Goal: Task Accomplishment & Management: Complete application form

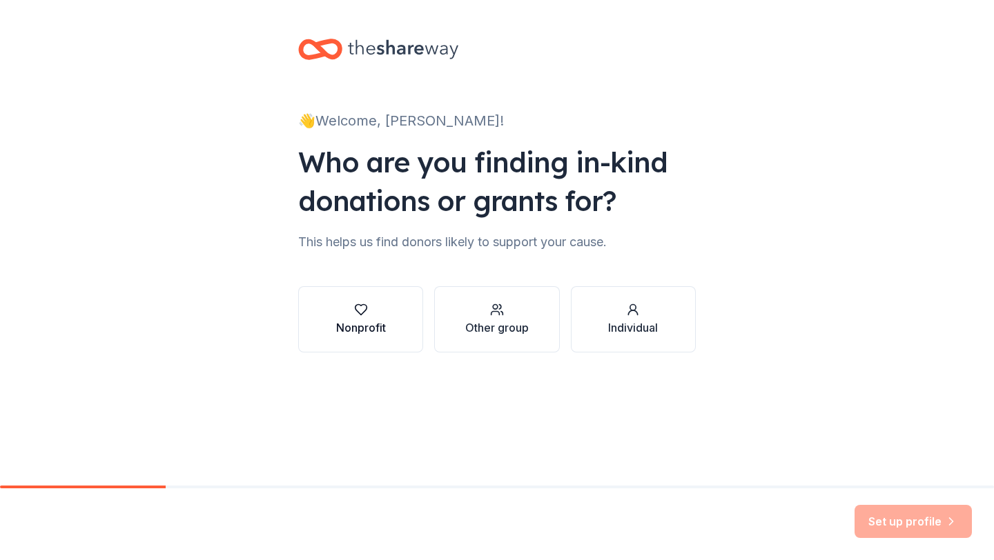
click at [353, 288] on button "Nonprofit" at bounding box center [360, 319] width 125 height 66
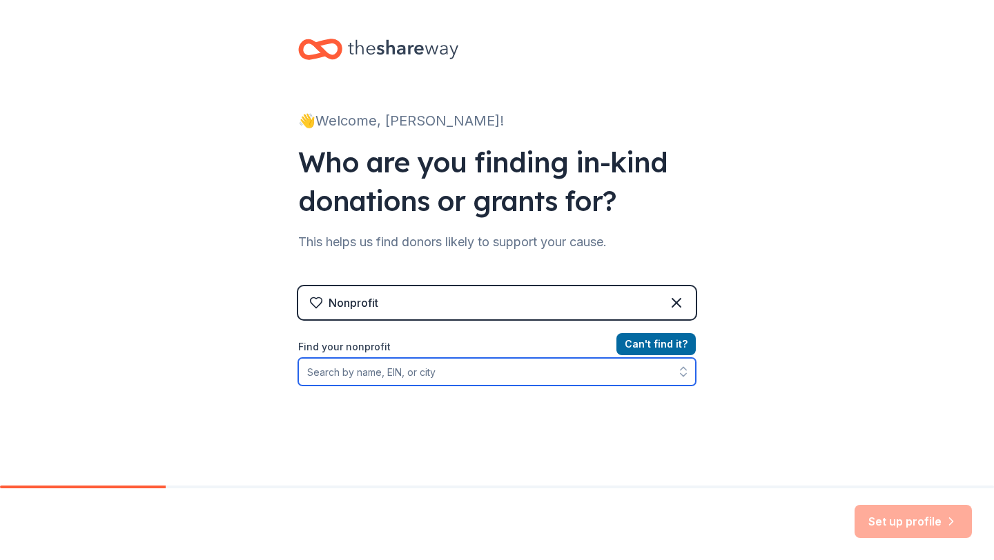
click at [660, 374] on input "Find your nonprofit" at bounding box center [496, 372] width 397 height 28
type input "South Ocean PTA"
click at [629, 362] on input "South Ocean PTA" at bounding box center [496, 372] width 397 height 28
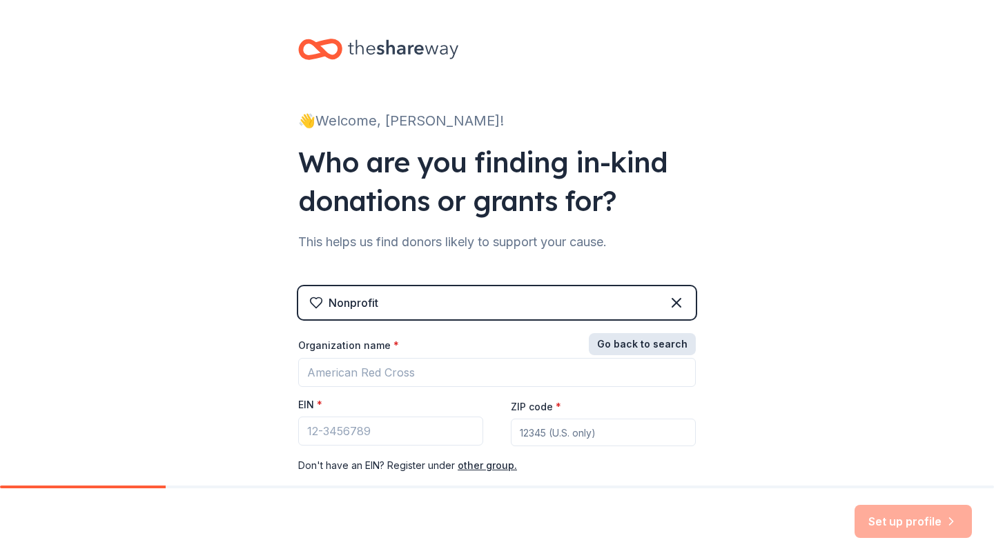
click at [648, 346] on button "Go back to search" at bounding box center [642, 344] width 107 height 22
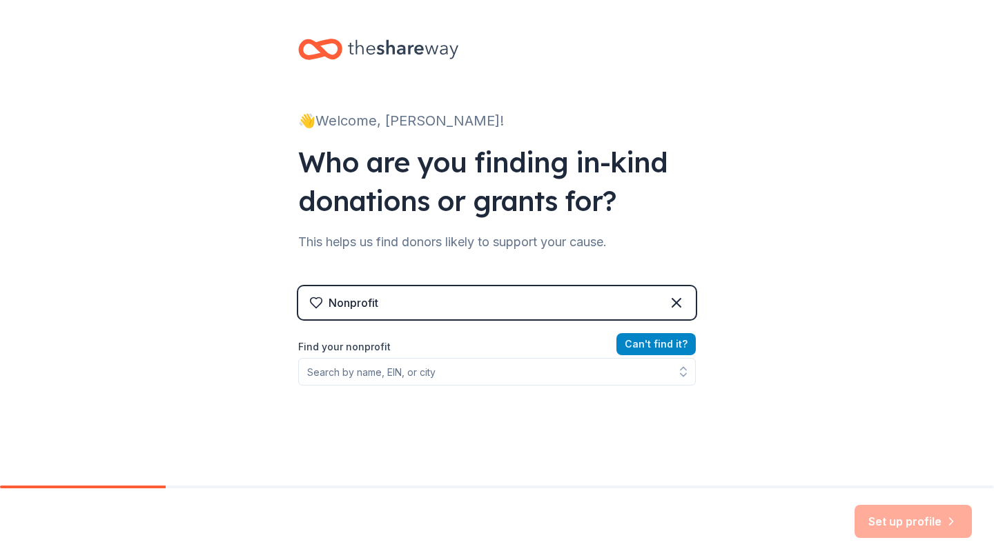
click at [648, 346] on button "Can ' t find it?" at bounding box center [655, 344] width 79 height 22
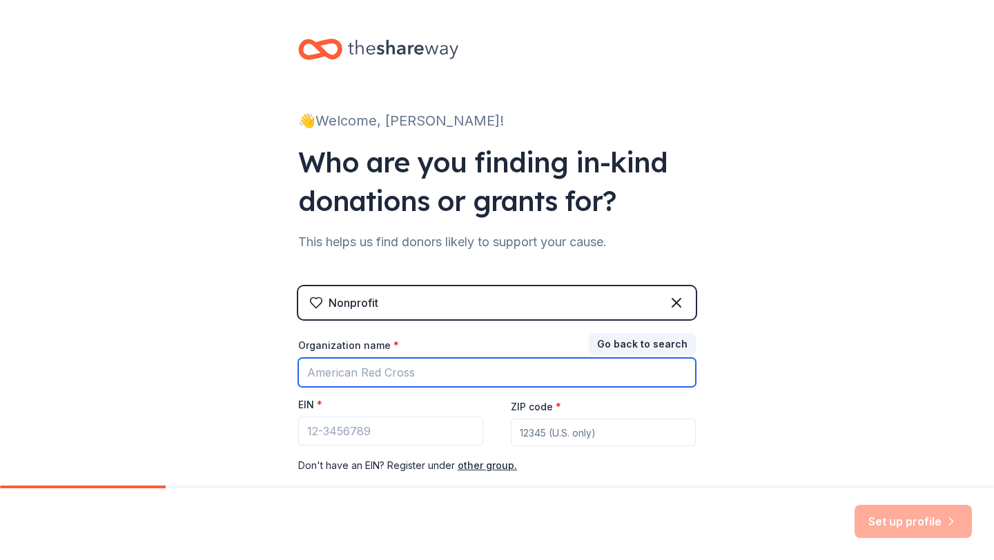
click at [511, 371] on input "Organization name *" at bounding box center [496, 372] width 397 height 29
type input "South Ocean PTA"
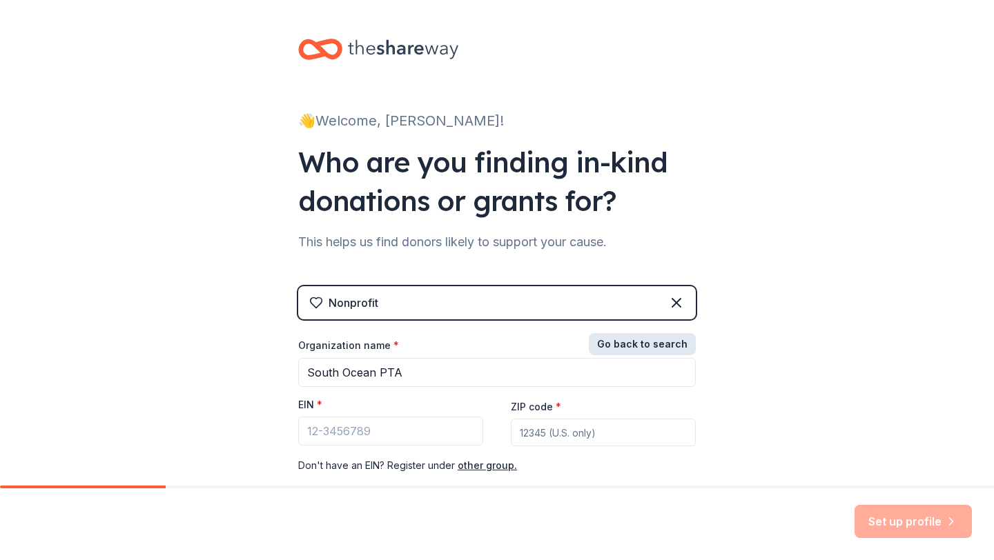
click at [630, 341] on button "Go back to search" at bounding box center [642, 344] width 107 height 22
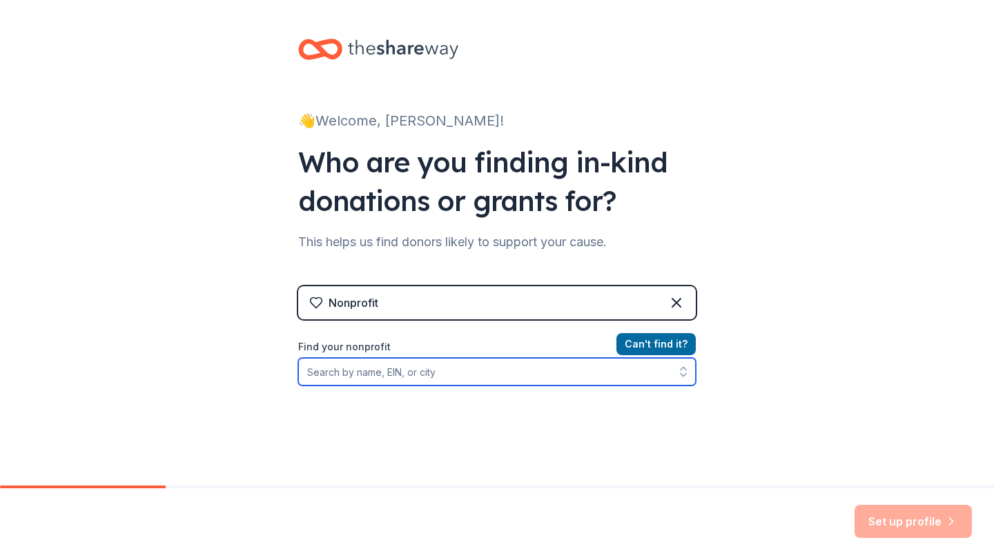
click at [531, 362] on input "Find your nonprofit" at bounding box center [496, 372] width 397 height 28
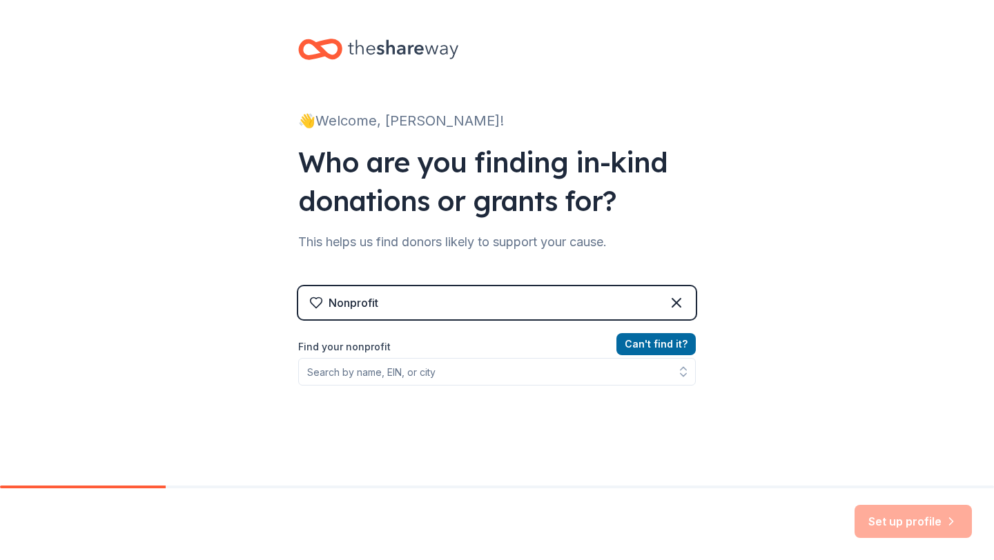
click at [853, 393] on div "👋 Welcome, [PERSON_NAME]! Who are you finding in-kind donations or grants for? …" at bounding box center [497, 295] width 994 height 590
click at [640, 317] on div "Nonprofit" at bounding box center [496, 302] width 397 height 33
click at [638, 299] on div "Nonprofit" at bounding box center [496, 302] width 397 height 33
click at [688, 300] on div "Nonprofit" at bounding box center [496, 302] width 397 height 33
click at [681, 301] on icon at bounding box center [676, 303] width 17 height 17
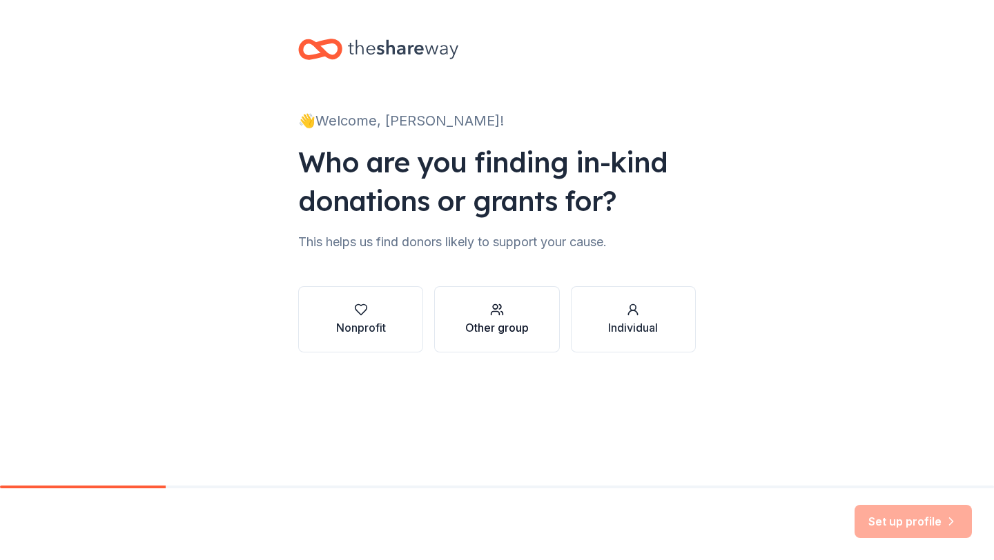
click at [500, 308] on icon "button" at bounding box center [500, 307] width 2 height 4
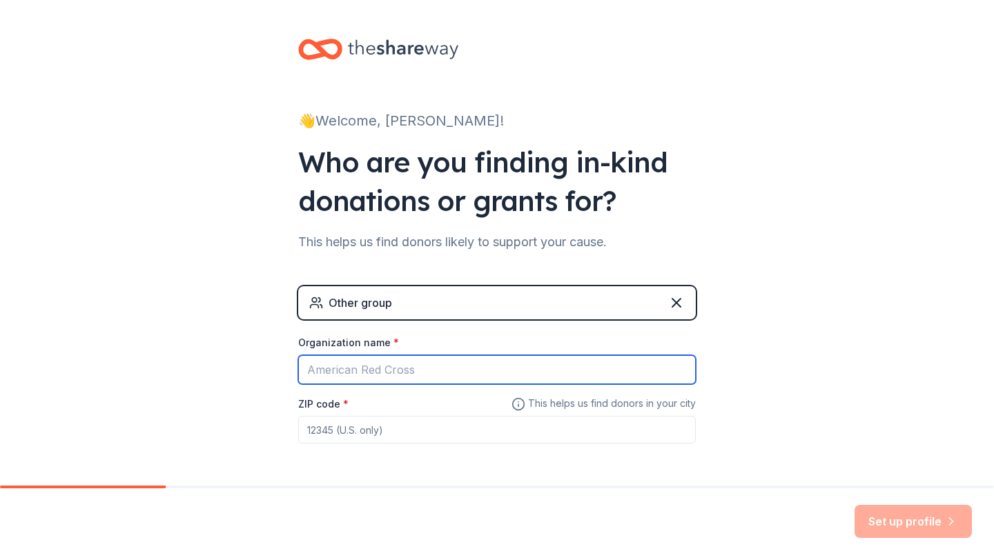
click at [494, 372] on input "Organization name *" at bounding box center [496, 369] width 397 height 29
type input "South Ocean PTA"
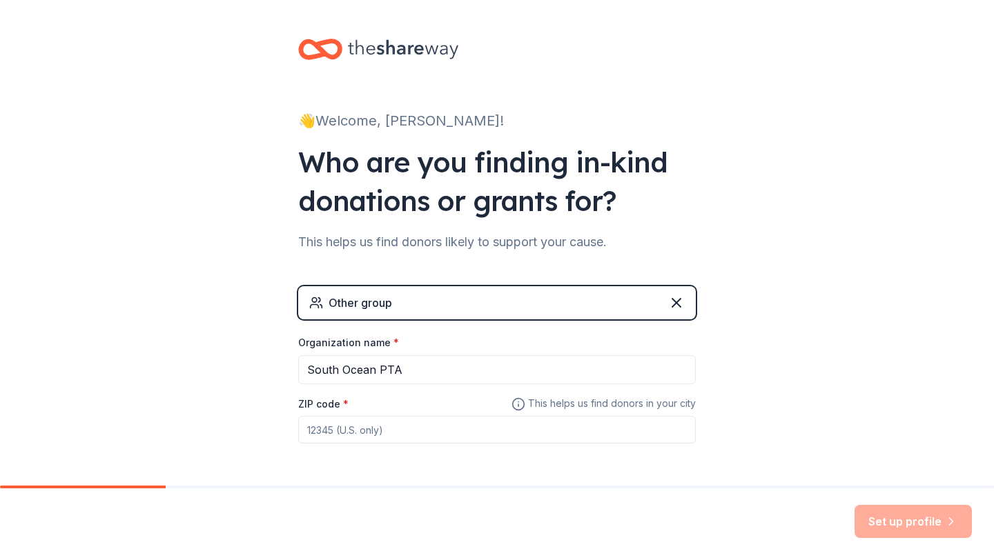
click at [433, 428] on input "ZIP code *" at bounding box center [496, 430] width 397 height 28
type input "11772"
click at [857, 531] on button "Set up profile" at bounding box center [912, 521] width 117 height 33
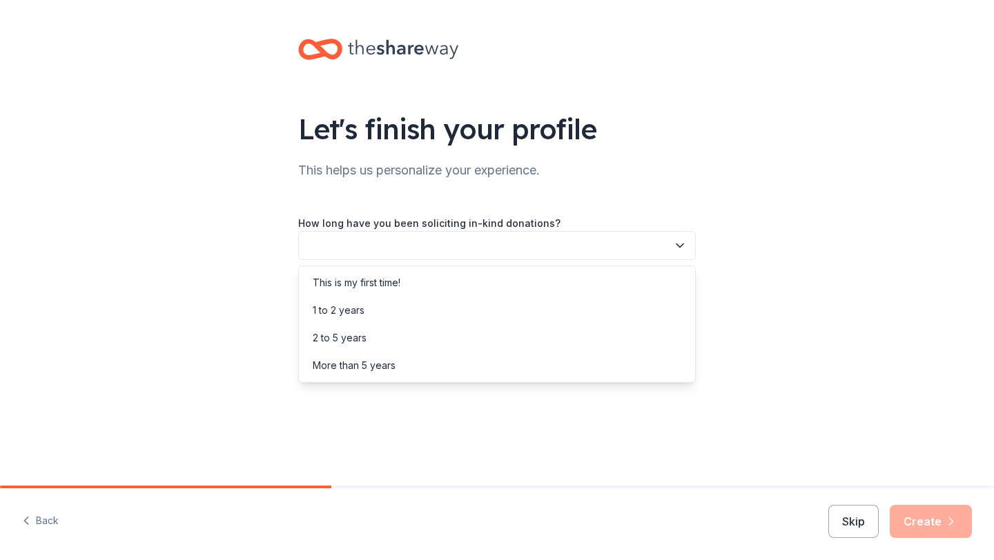
click at [567, 248] on button "button" at bounding box center [496, 245] width 397 height 29
click at [563, 306] on div "1 to 2 years" at bounding box center [497, 311] width 391 height 28
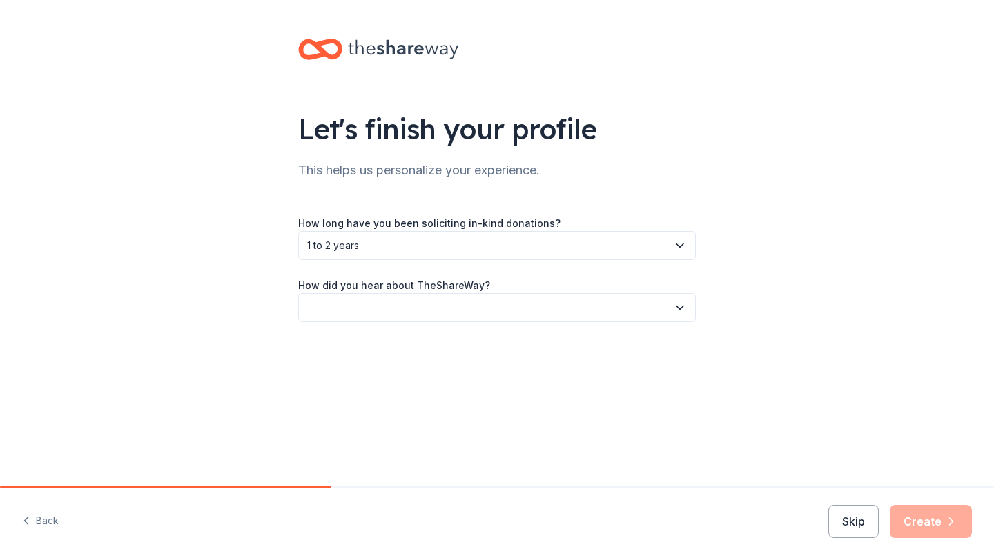
click at [575, 244] on span "1 to 2 years" at bounding box center [487, 245] width 360 height 17
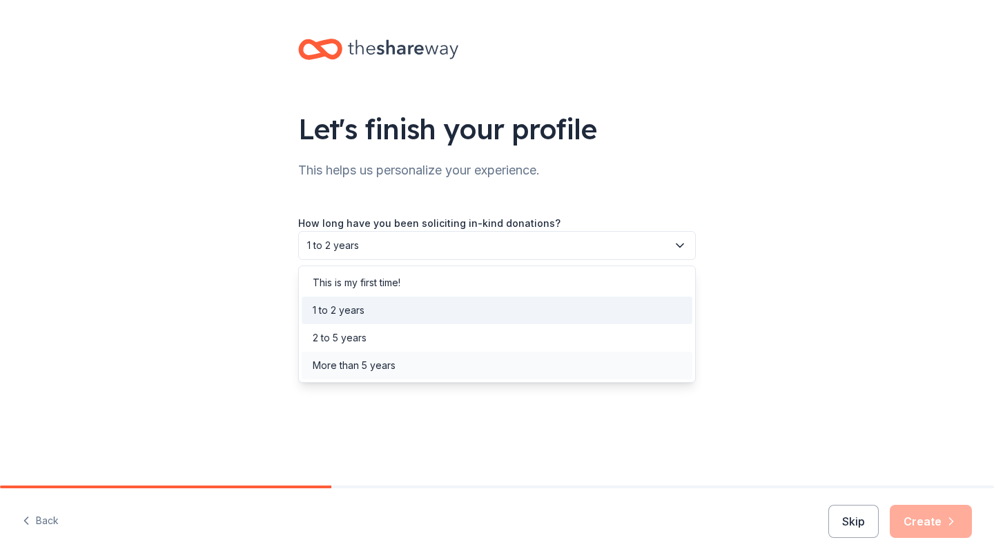
click at [557, 364] on div "More than 5 years" at bounding box center [497, 366] width 391 height 28
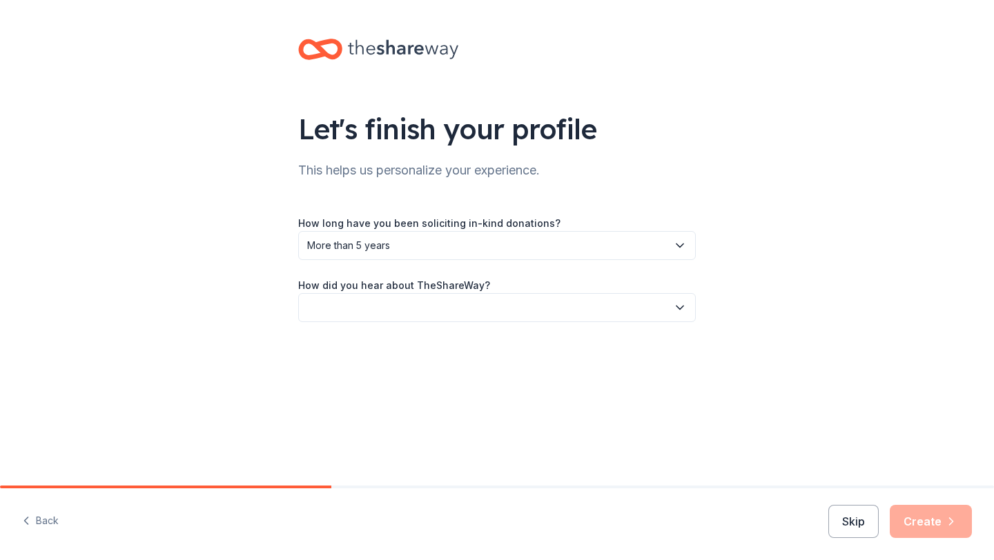
click at [565, 311] on button "button" at bounding box center [496, 307] width 397 height 29
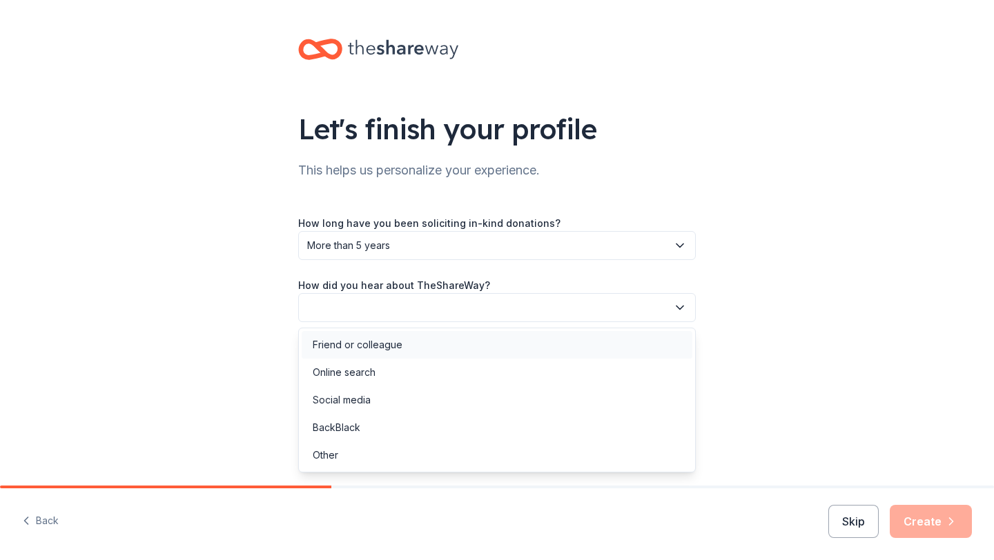
click at [562, 348] on div "Friend or colleague" at bounding box center [497, 345] width 391 height 28
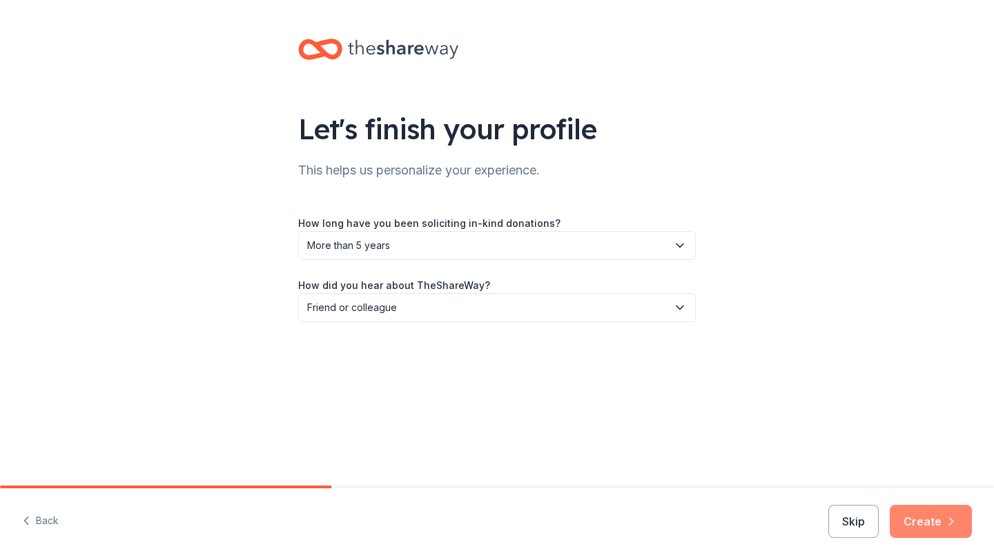
click at [917, 524] on button "Create" at bounding box center [930, 521] width 82 height 33
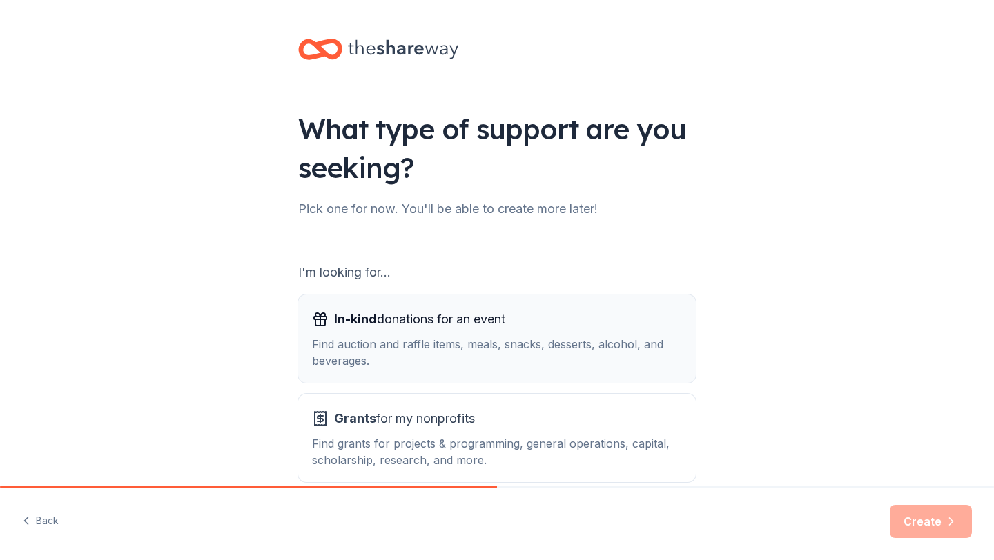
scroll to position [71, 0]
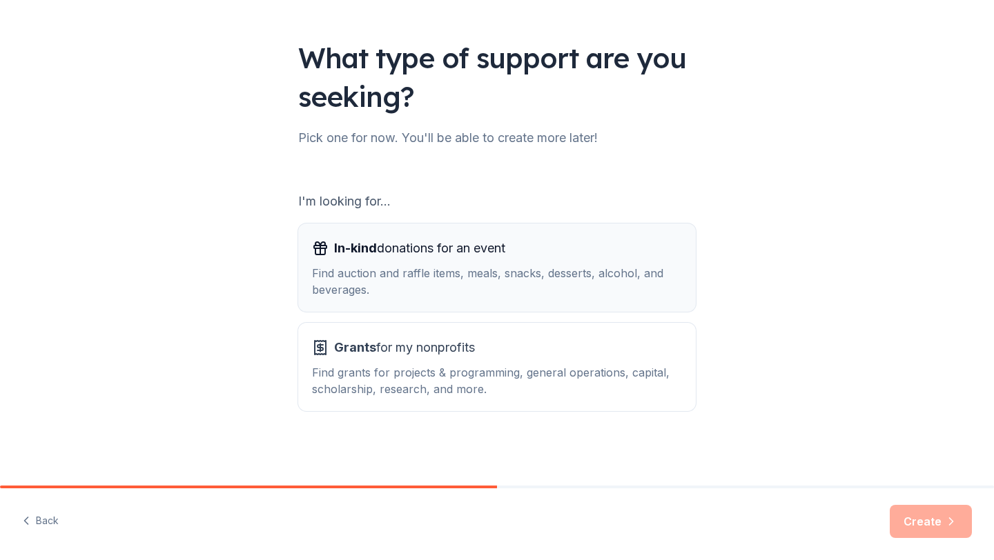
click at [563, 284] on div "Find auction and raffle items, meals, snacks, desserts, alcohol, and beverages." at bounding box center [497, 281] width 370 height 33
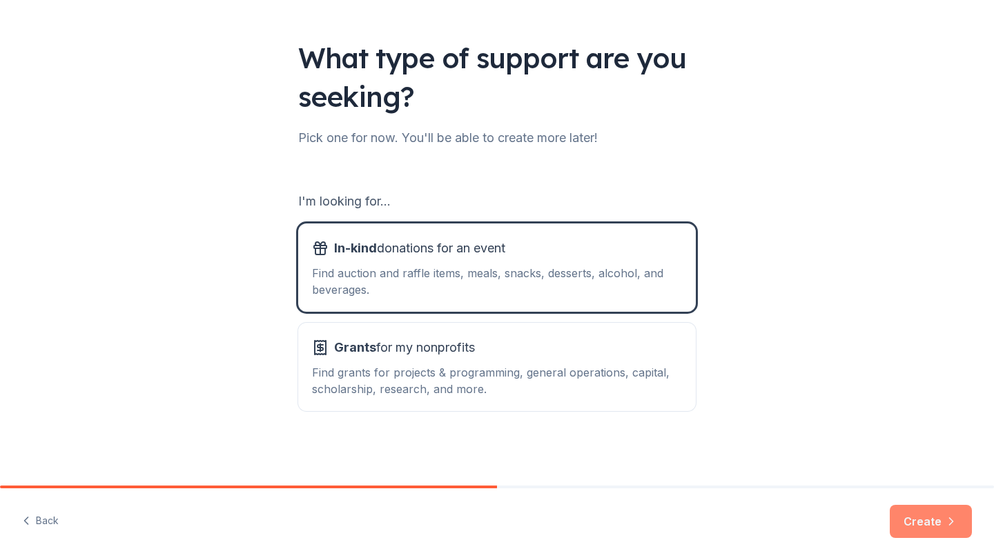
click at [927, 526] on button "Create" at bounding box center [930, 521] width 82 height 33
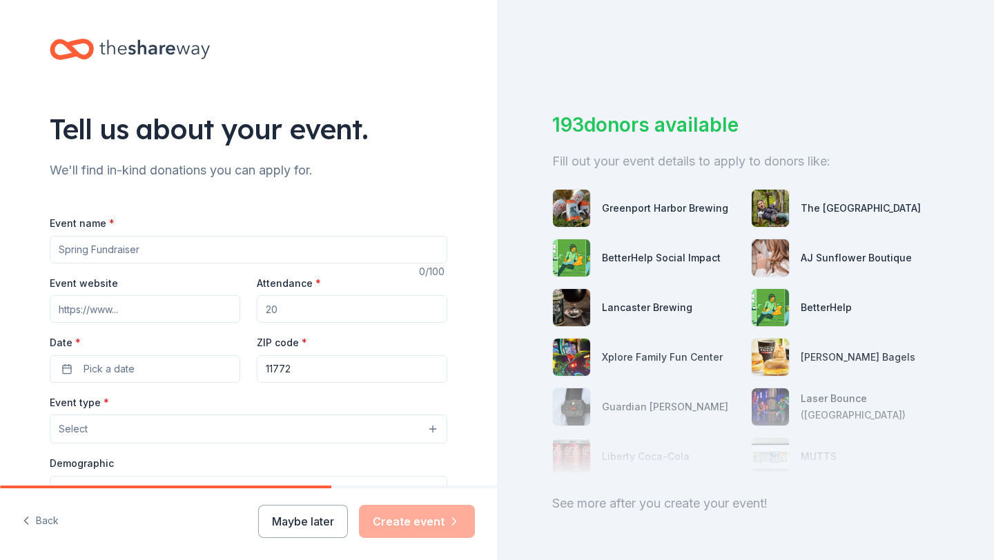
click at [361, 250] on input "Event name *" at bounding box center [248, 250] width 397 height 28
type input "Basket Auction"
click at [391, 310] on input "Attendance *" at bounding box center [352, 309] width 190 height 28
type input "3"
type input "200"
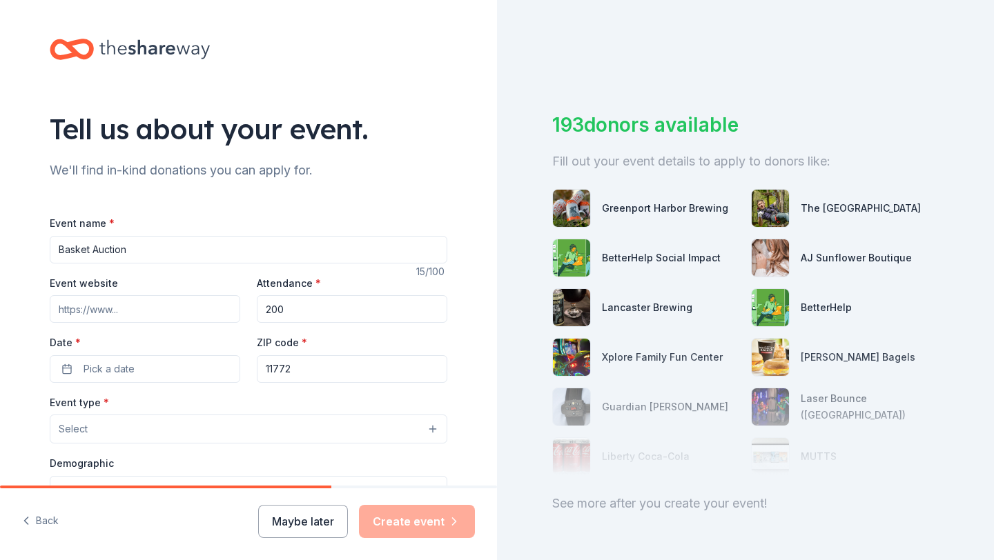
click at [287, 370] on input "11772" at bounding box center [352, 369] width 190 height 28
click at [207, 371] on button "Pick a date" at bounding box center [145, 369] width 190 height 28
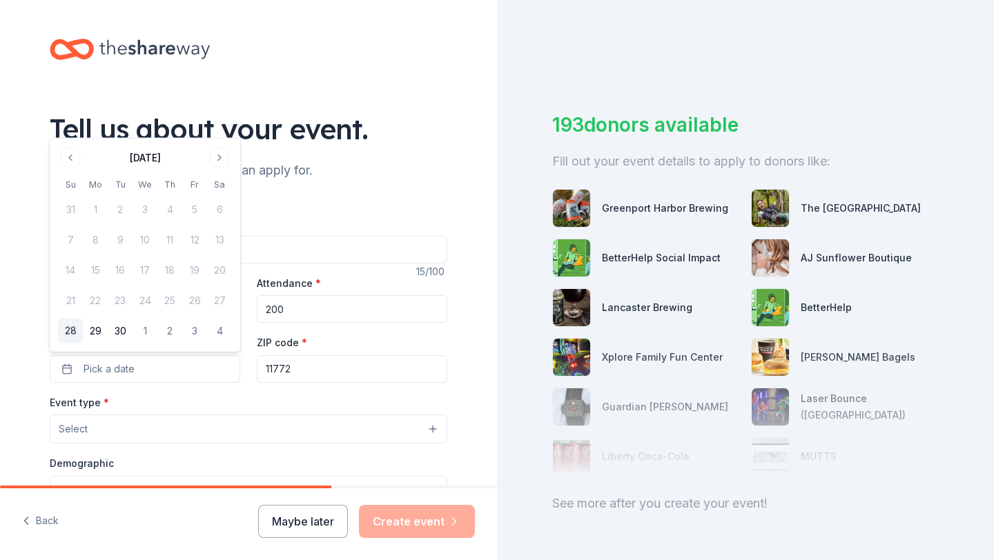
click at [218, 147] on div "[DATE]" at bounding box center [145, 156] width 174 height 19
click at [218, 150] on button "Go to next month" at bounding box center [219, 157] width 19 height 19
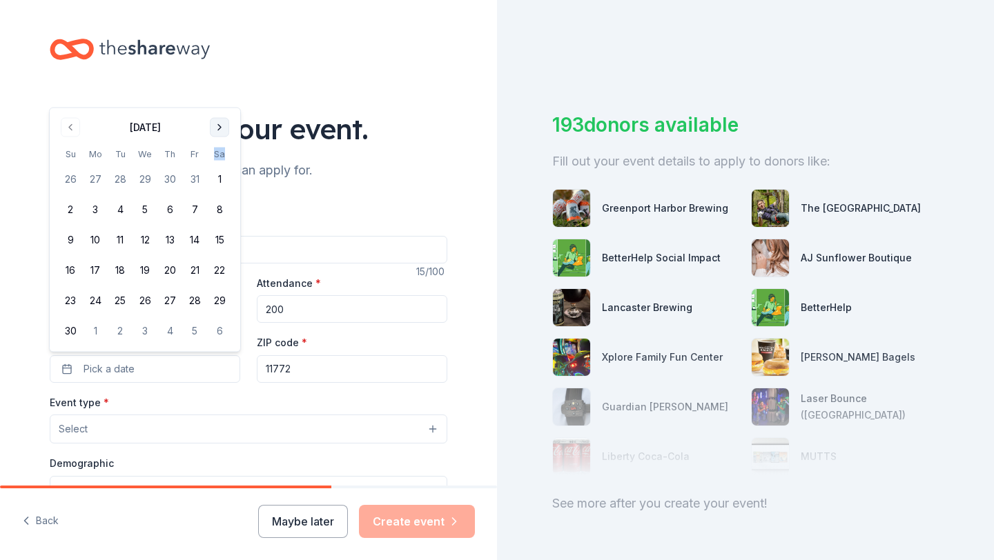
click at [218, 150] on th "Sa" at bounding box center [219, 154] width 25 height 14
click at [218, 128] on button "Go to next month" at bounding box center [219, 127] width 19 height 19
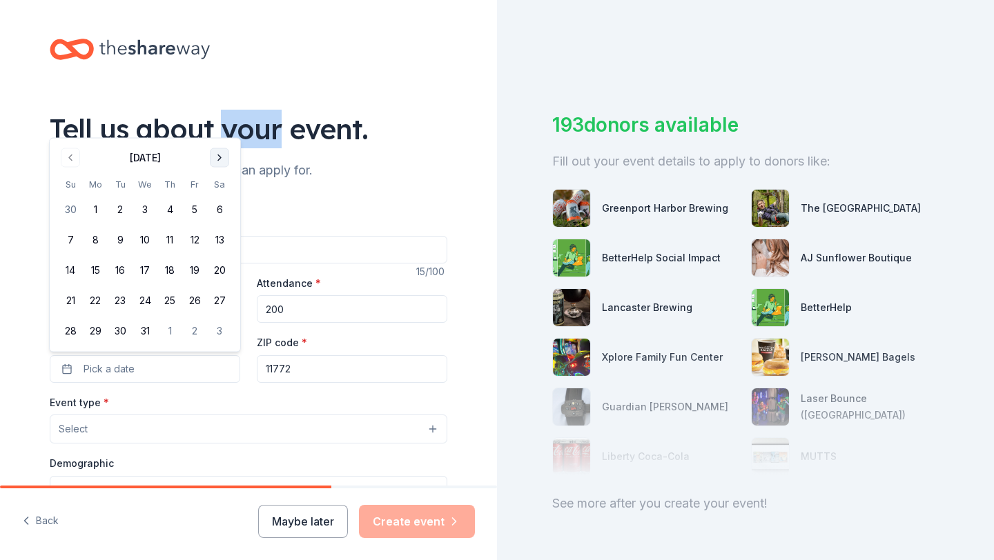
click at [218, 128] on div "Tell us about your event." at bounding box center [248, 129] width 397 height 39
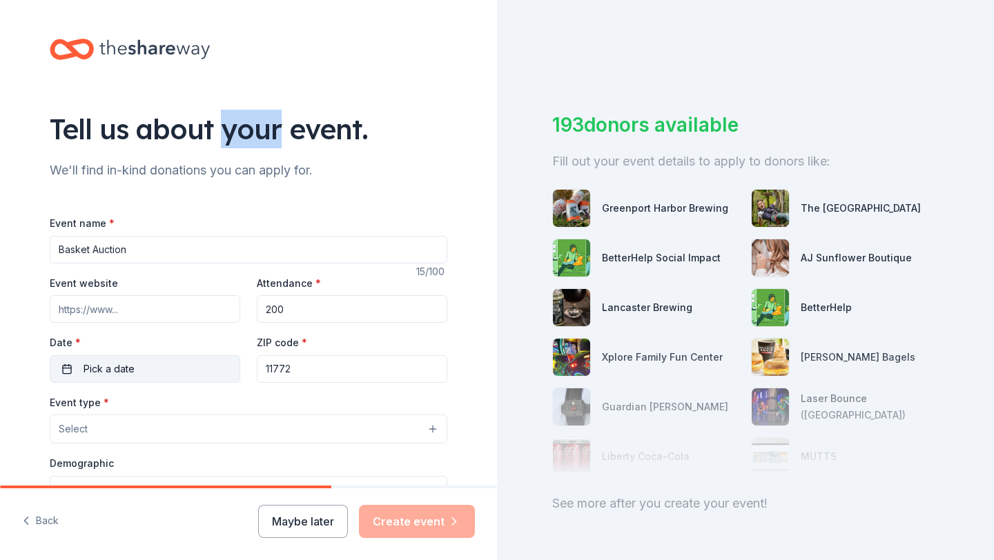
click at [193, 357] on button "Pick a date" at bounding box center [145, 369] width 190 height 28
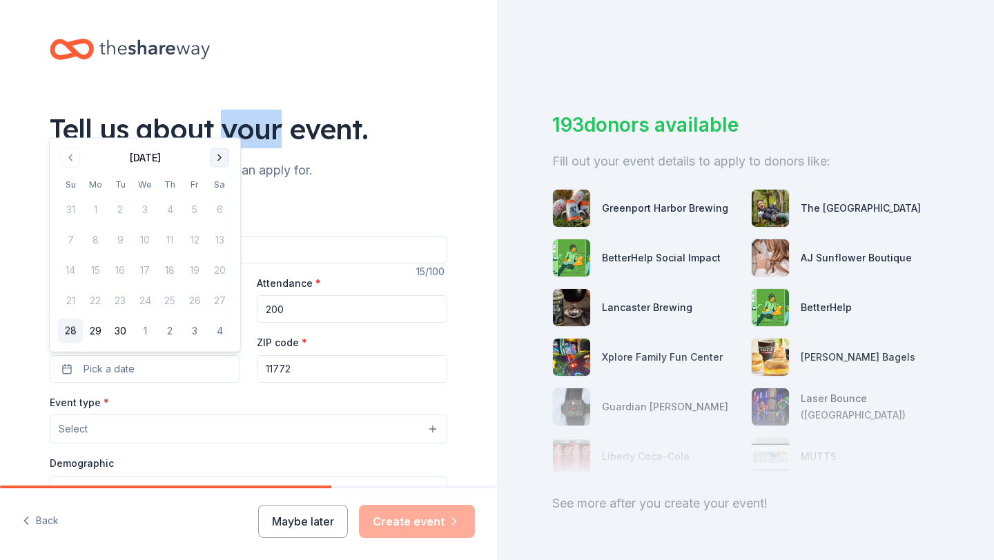
click at [221, 150] on button "Go to next month" at bounding box center [219, 157] width 19 height 19
click at [221, 155] on button "Go to next month" at bounding box center [219, 157] width 19 height 19
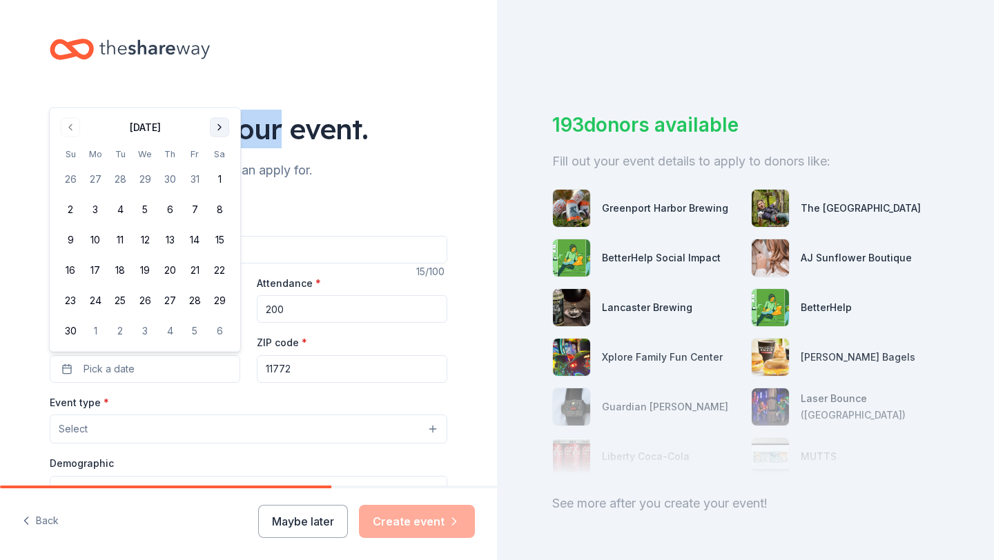
click at [218, 129] on button "Go to next month" at bounding box center [219, 127] width 19 height 19
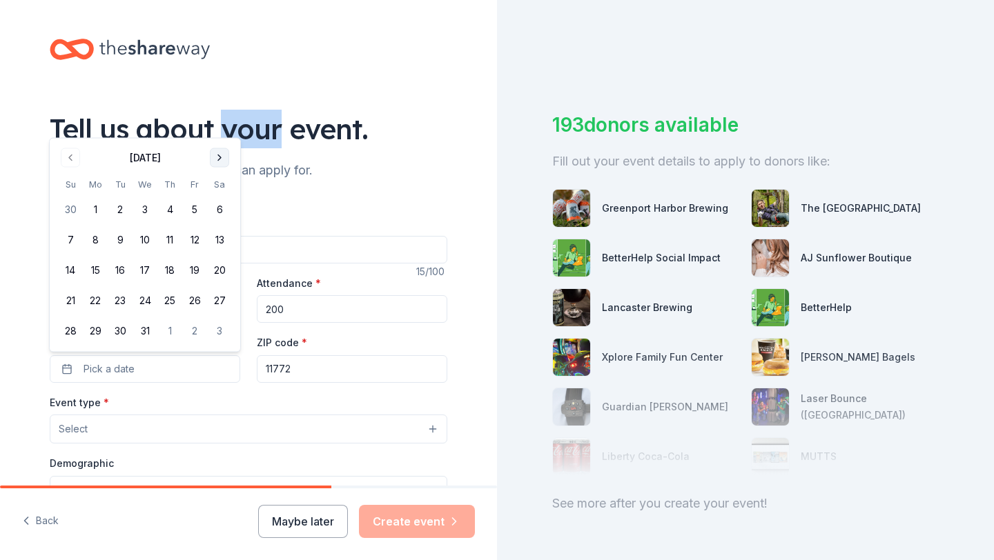
click at [217, 158] on button "Go to next month" at bounding box center [219, 157] width 19 height 19
click at [219, 186] on button "Go to next month" at bounding box center [219, 188] width 19 height 19
click at [168, 209] on button "5" at bounding box center [169, 209] width 25 height 25
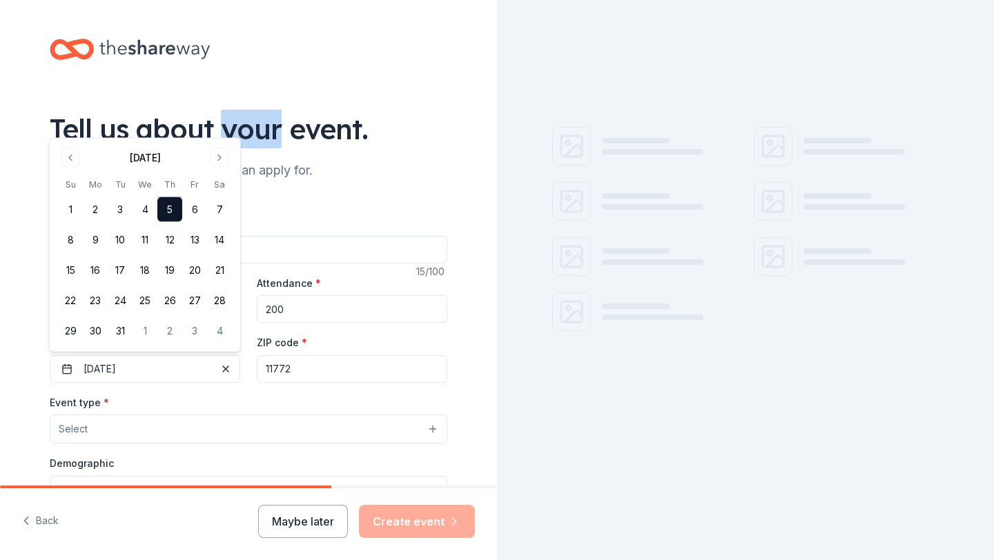
click at [171, 431] on button "Select" at bounding box center [248, 429] width 397 height 29
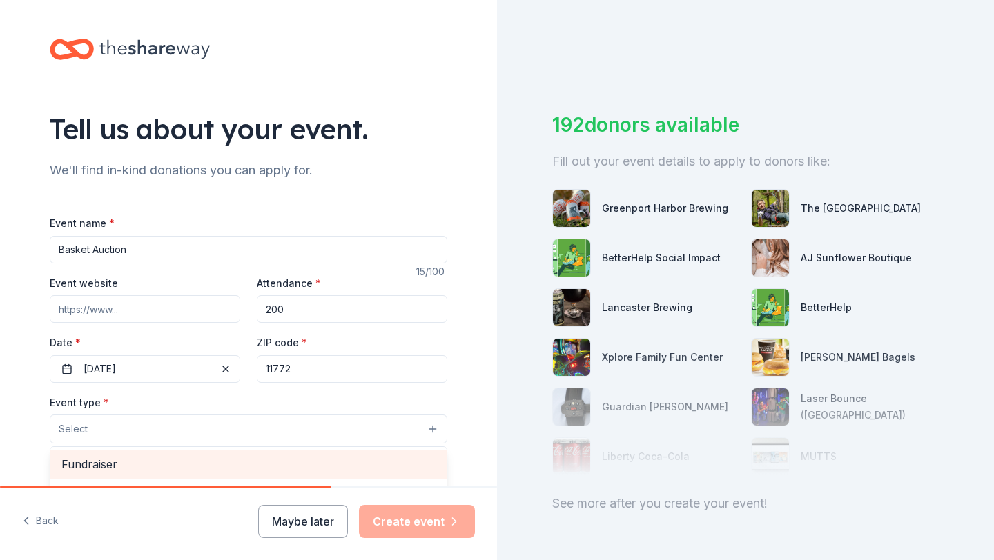
click at [172, 460] on span "Fundraiser" at bounding box center [248, 464] width 374 height 18
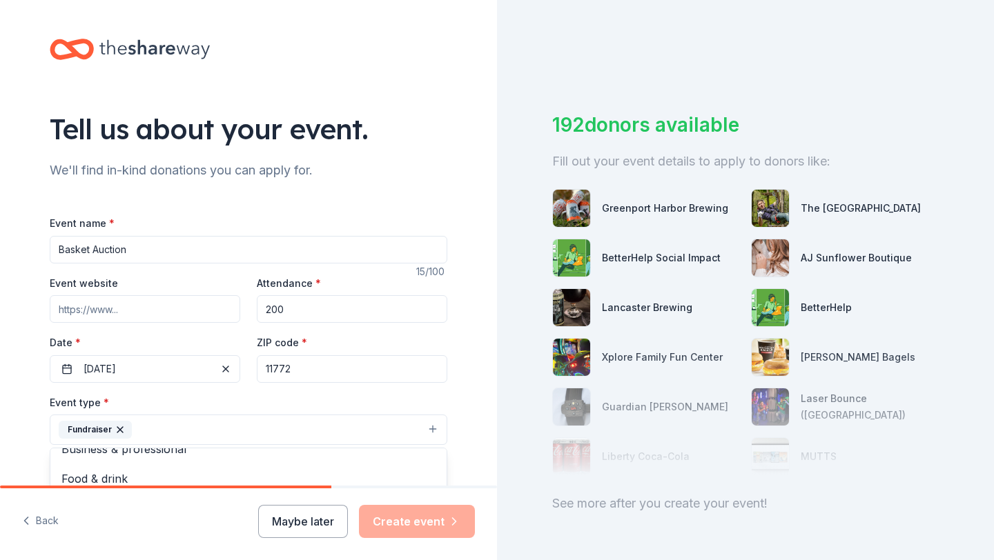
click at [219, 397] on div "Event type * Fundraiser Business & professional Food & drink Health & wellness …" at bounding box center [248, 420] width 397 height 52
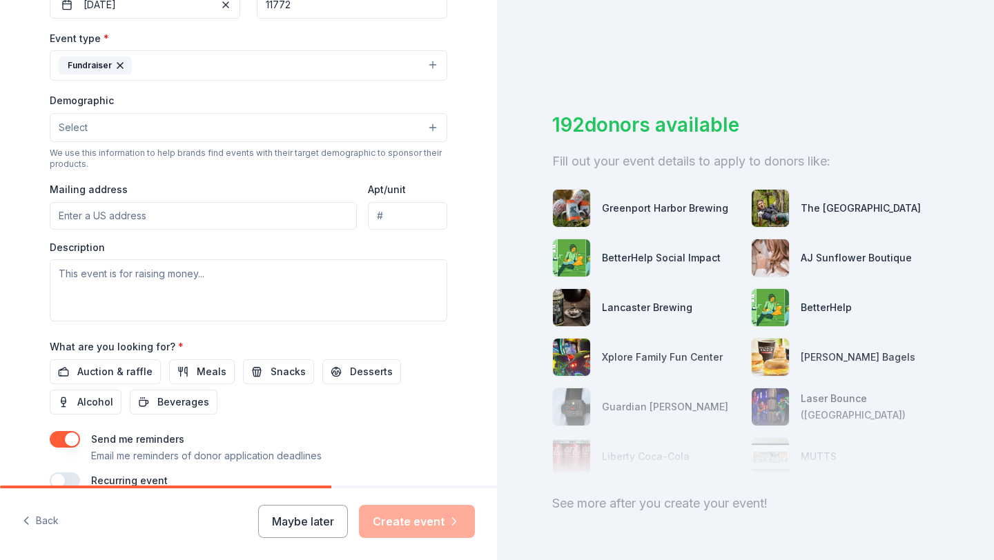
scroll to position [434, 0]
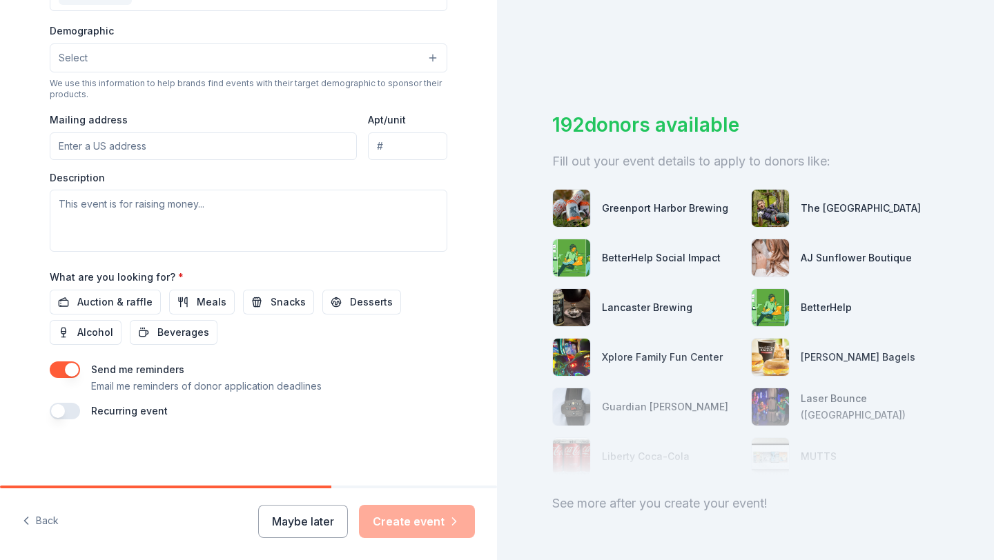
click at [204, 139] on input "Mailing address" at bounding box center [203, 146] width 307 height 28
type input "[STREET_ADDRESS]"
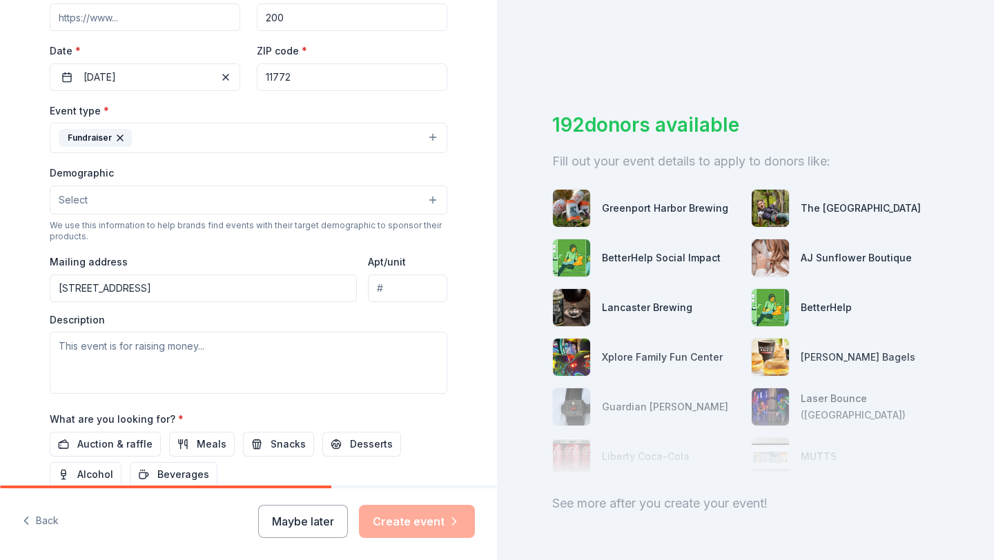
scroll to position [291, 0]
click at [200, 198] on button "Select" at bounding box center [248, 200] width 397 height 29
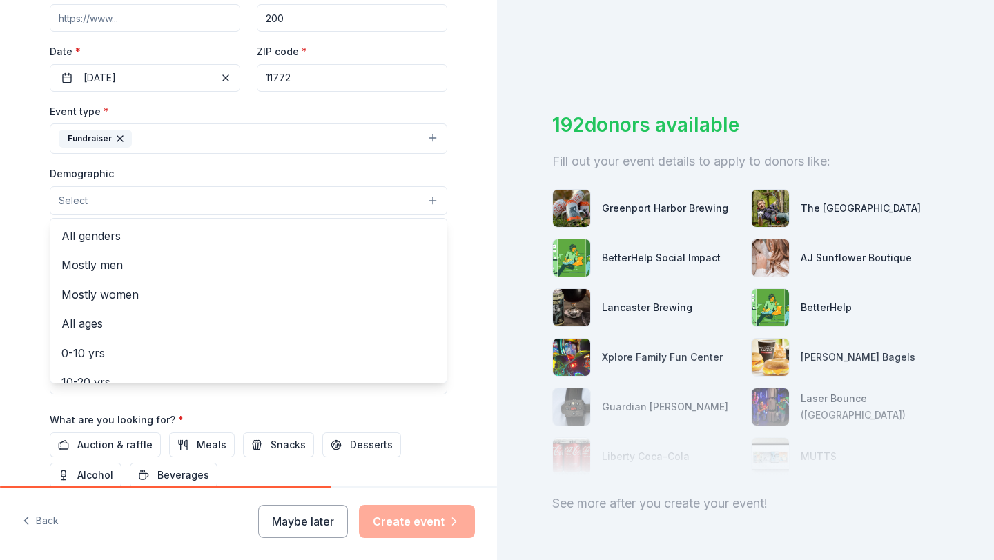
click at [200, 198] on button "Select" at bounding box center [248, 200] width 397 height 29
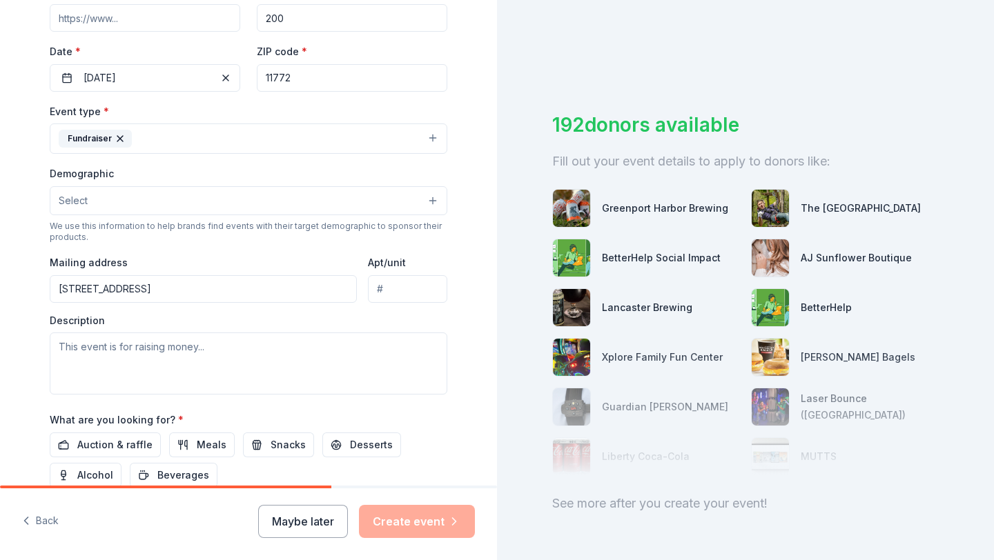
click at [199, 195] on button "Select" at bounding box center [248, 200] width 397 height 29
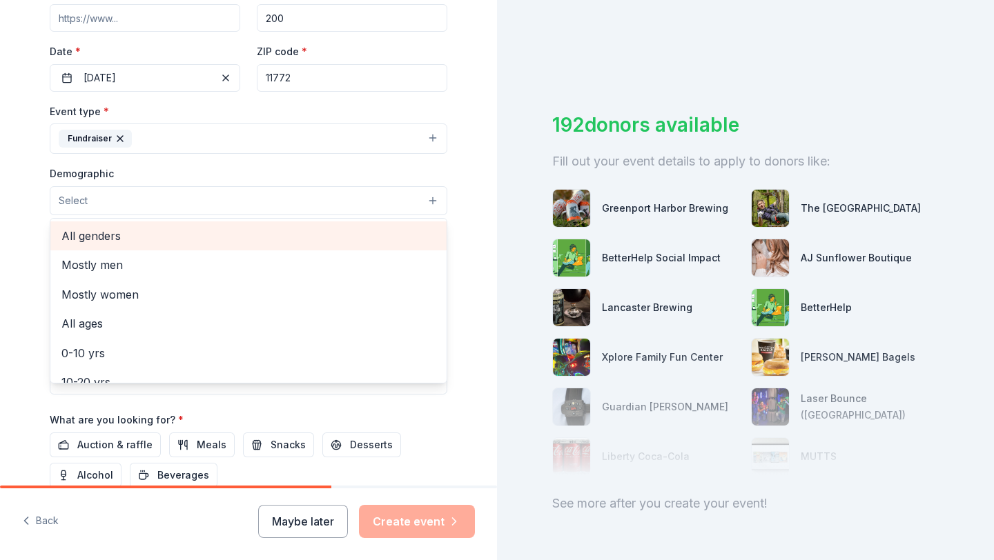
click at [201, 229] on span "All genders" at bounding box center [248, 236] width 374 height 18
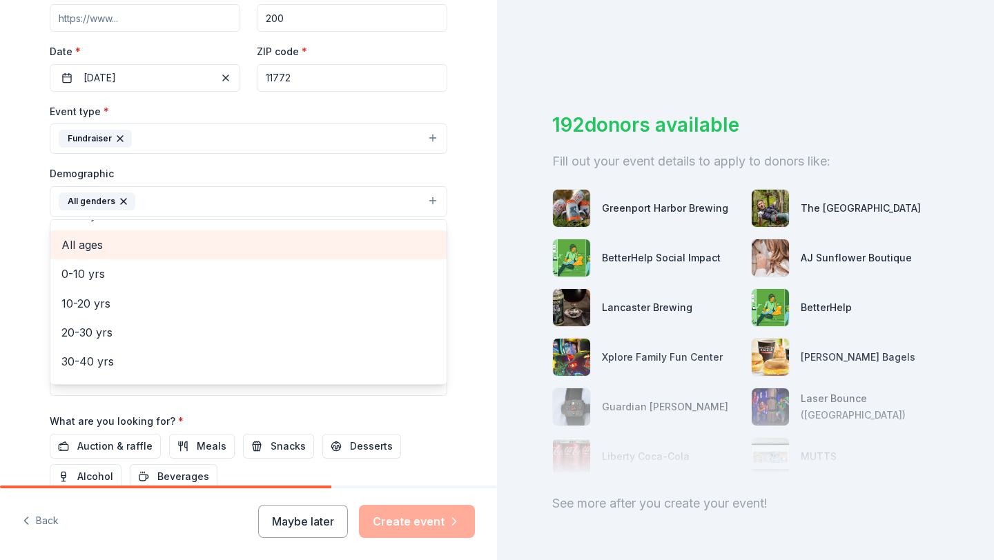
scroll to position [66, 0]
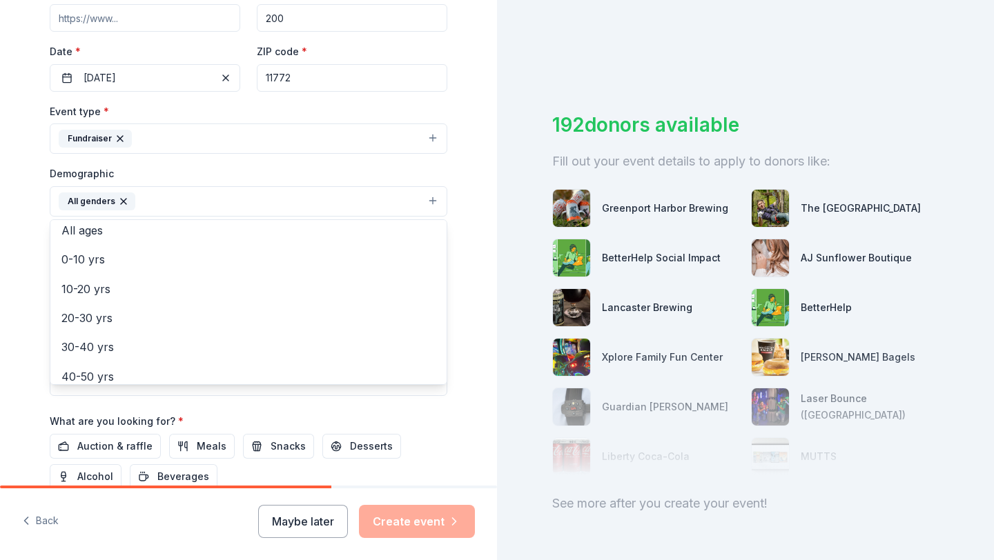
click at [18, 217] on div "Tell us about your event. We'll find in-kind donations you can apply for. Event…" at bounding box center [248, 169] width 497 height 921
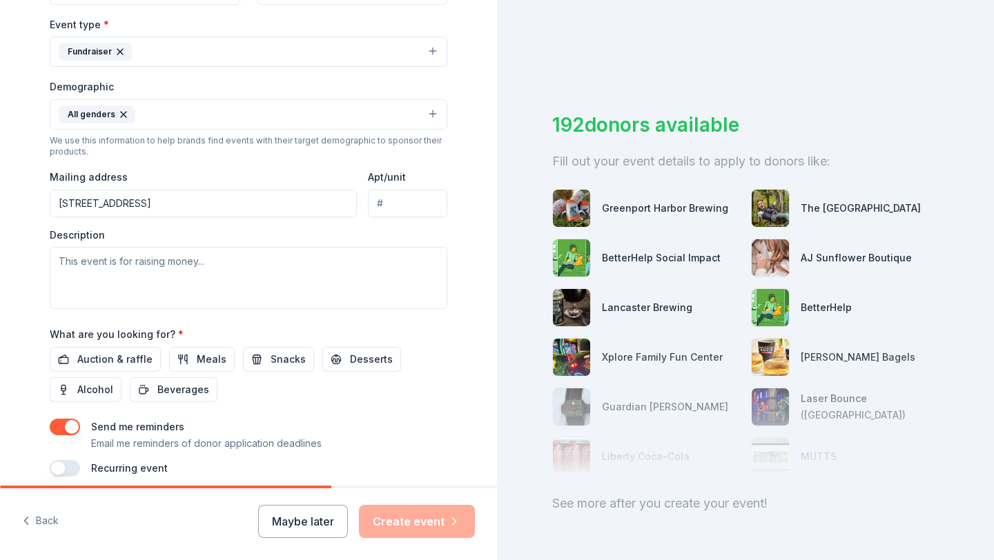
scroll to position [435, 0]
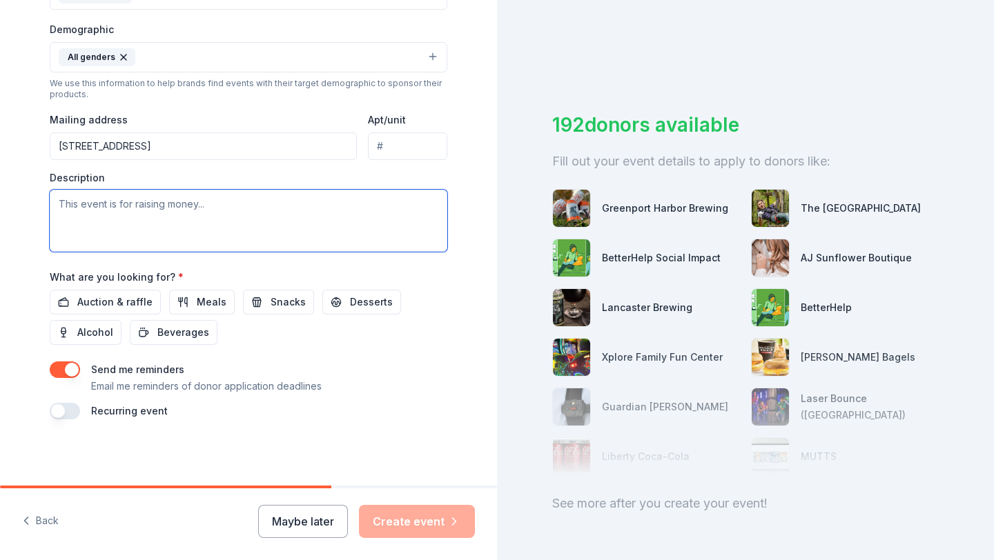
click at [92, 231] on textarea at bounding box center [248, 221] width 397 height 62
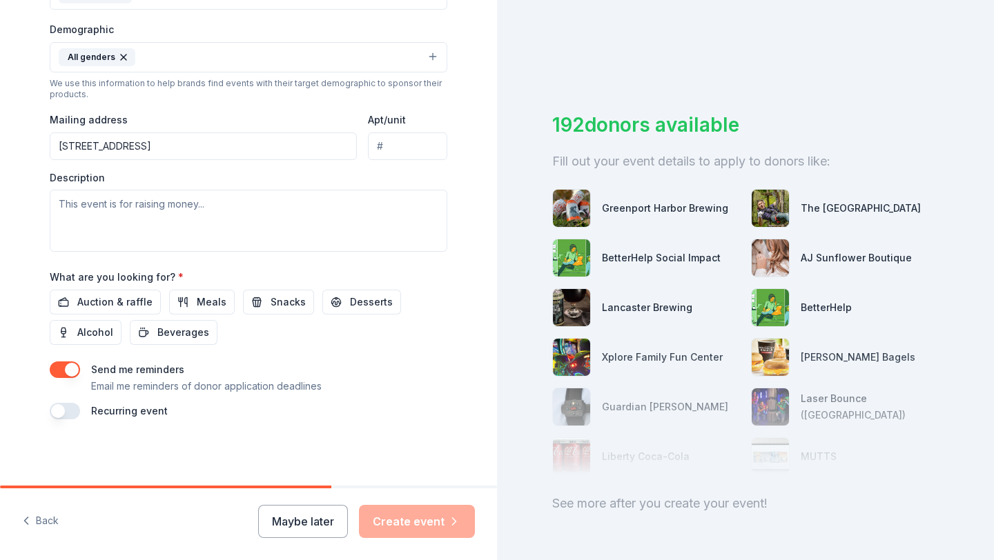
click at [399, 505] on div "Maybe later Create event" at bounding box center [366, 521] width 217 height 33
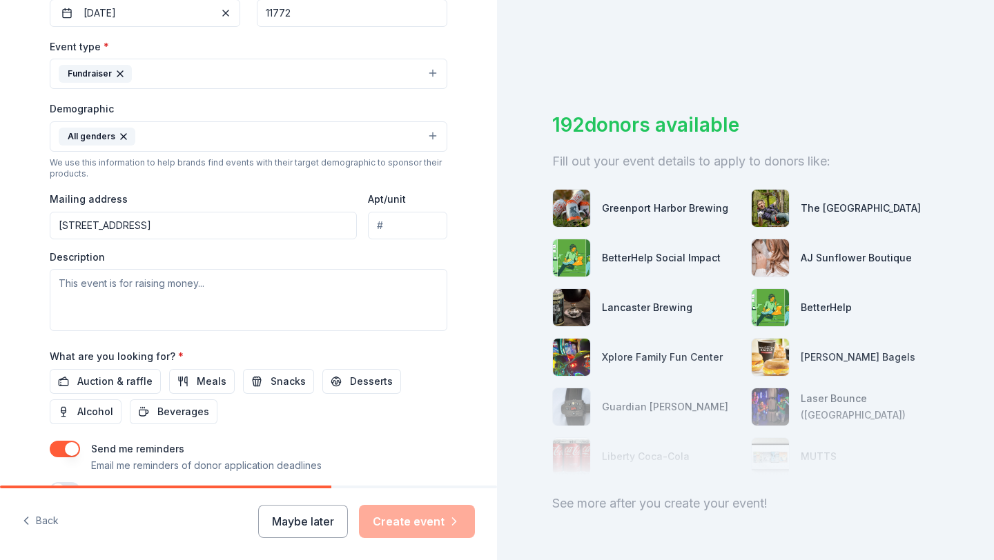
scroll to position [290, 0]
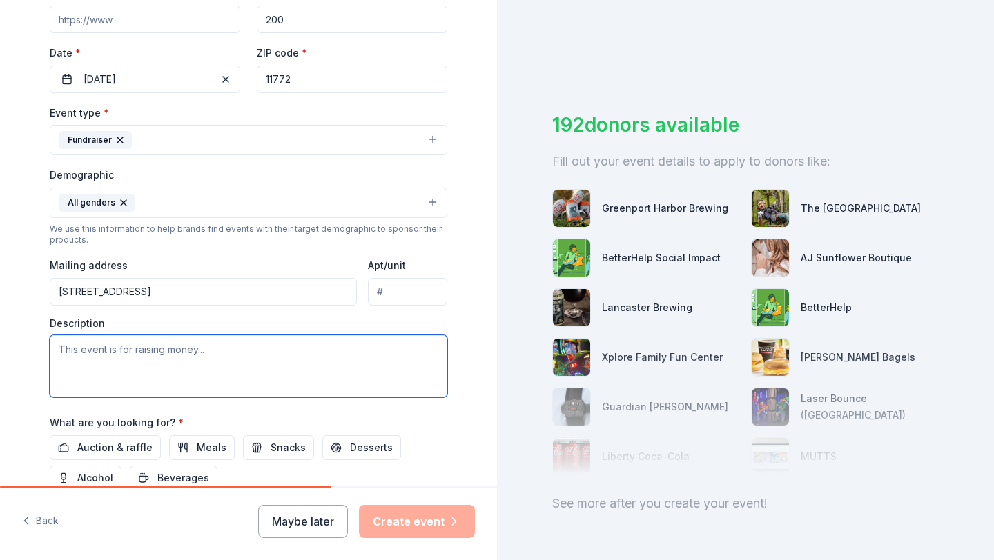
click at [289, 355] on textarea at bounding box center [248, 366] width 397 height 62
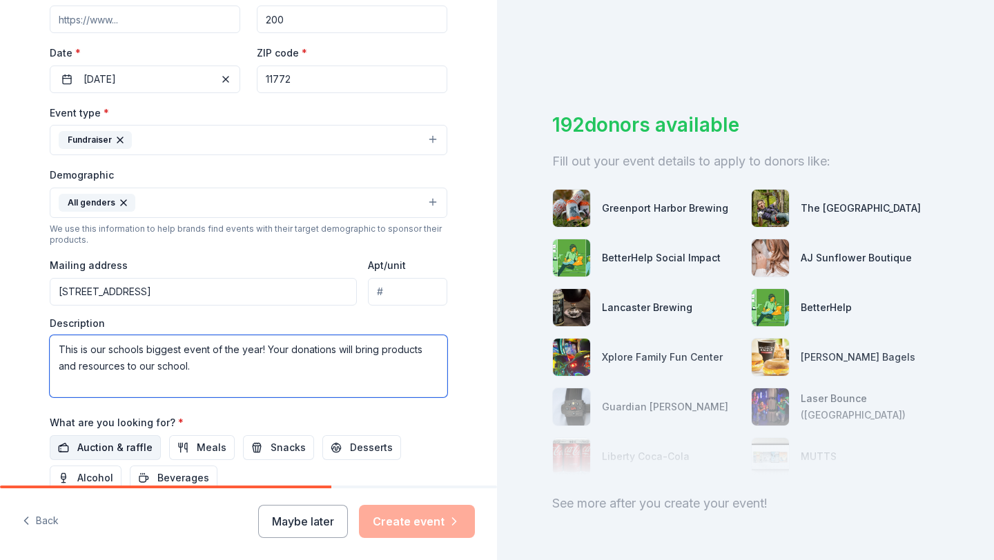
type textarea "This is our schools biggest event of the year! Your donations will bring produc…"
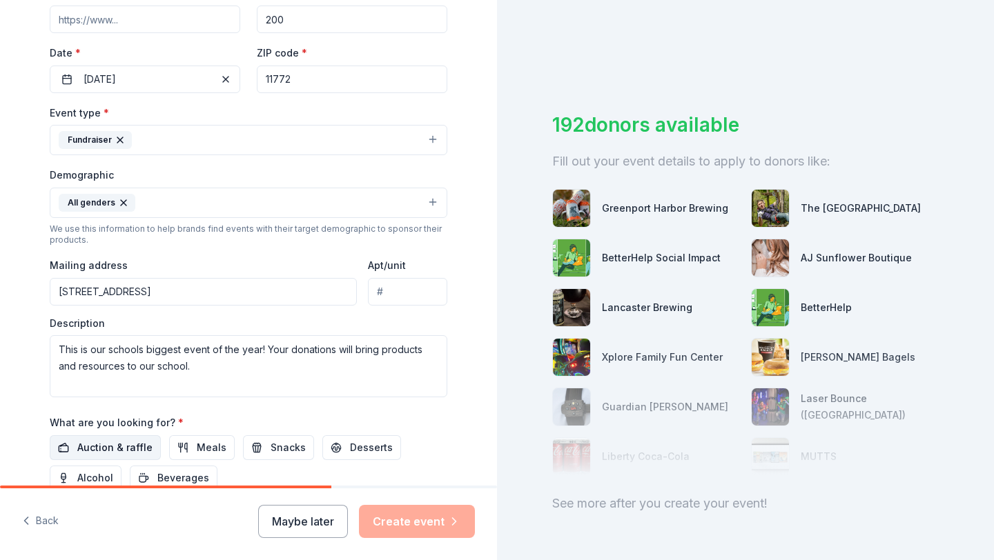
click at [120, 448] on span "Auction & raffle" at bounding box center [114, 448] width 75 height 17
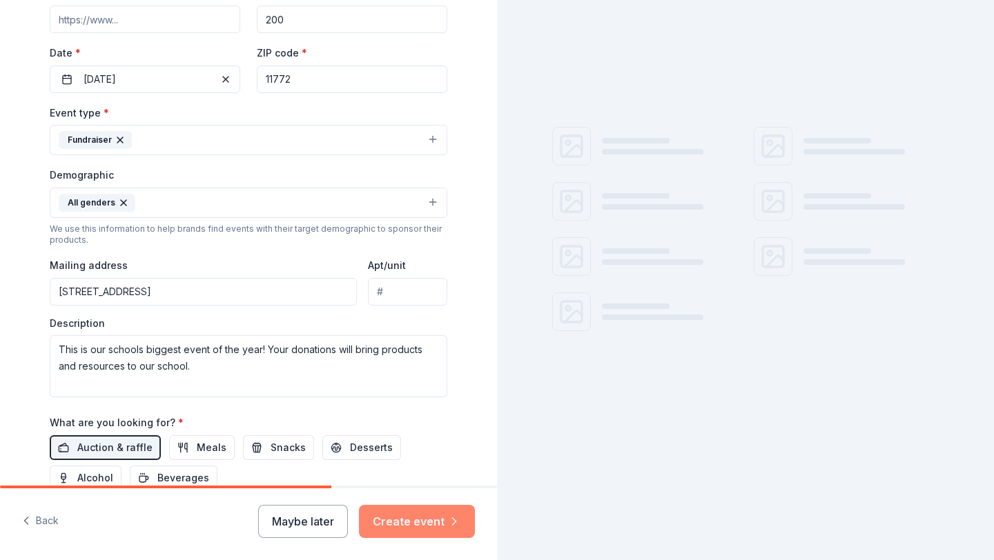
click at [447, 526] on icon "button" at bounding box center [454, 522] width 14 height 14
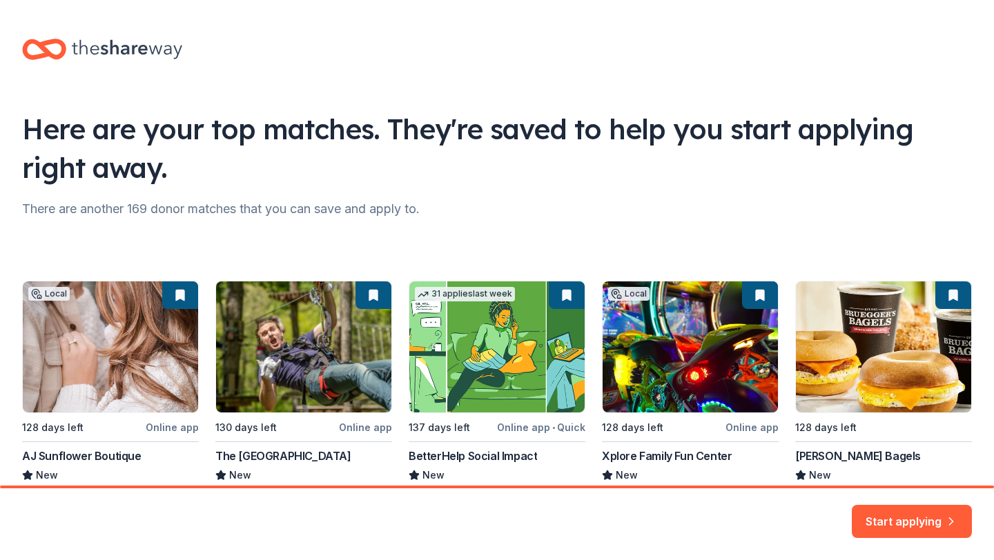
scroll to position [81, 0]
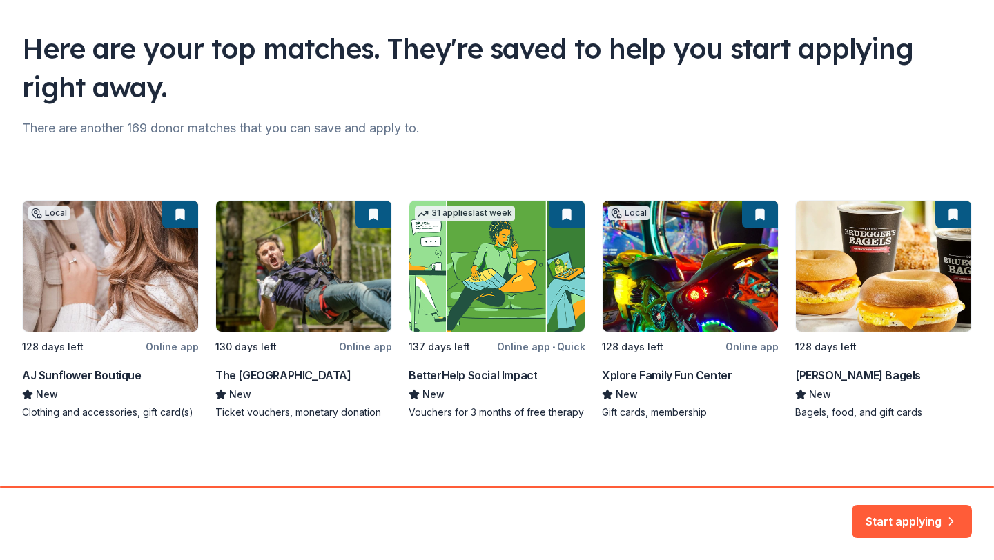
click at [291, 276] on div "Local 128 days left Online app AJ Sunflower Boutique New Clothing and accessori…" at bounding box center [496, 309] width 949 height 219
click at [875, 517] on button "Start applying" at bounding box center [911, 513] width 120 height 33
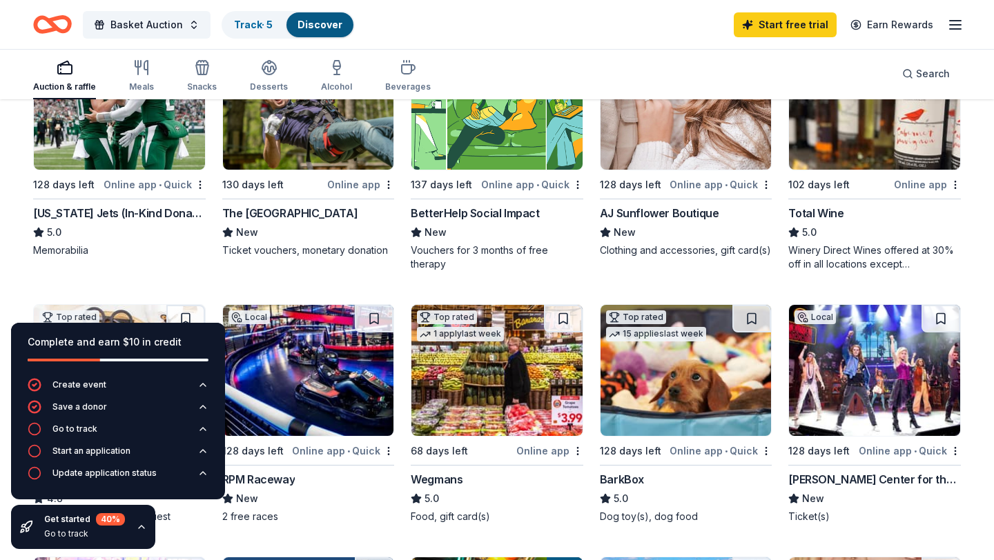
scroll to position [266, 0]
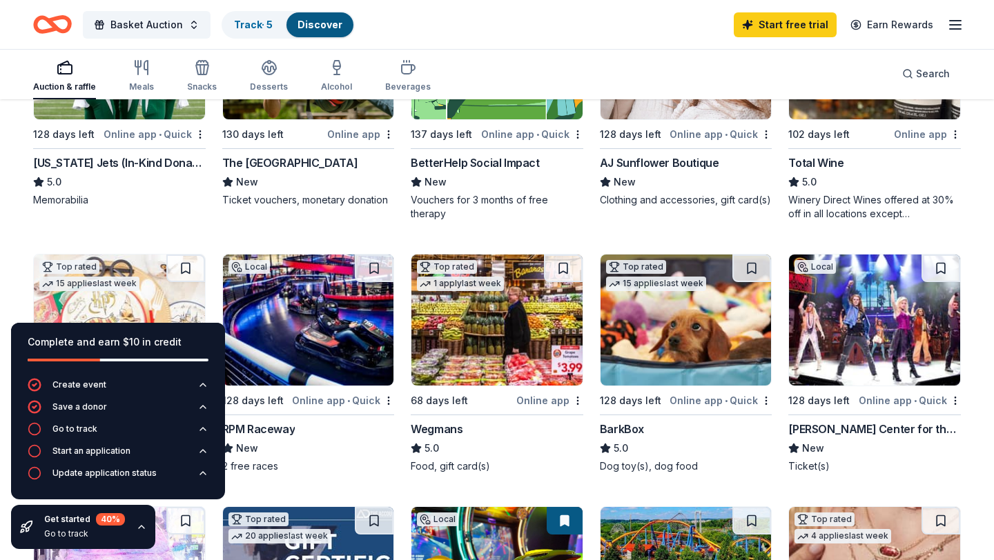
click at [163, 161] on div "[US_STATE] Jets (In-Kind Donation)" at bounding box center [119, 163] width 172 height 17
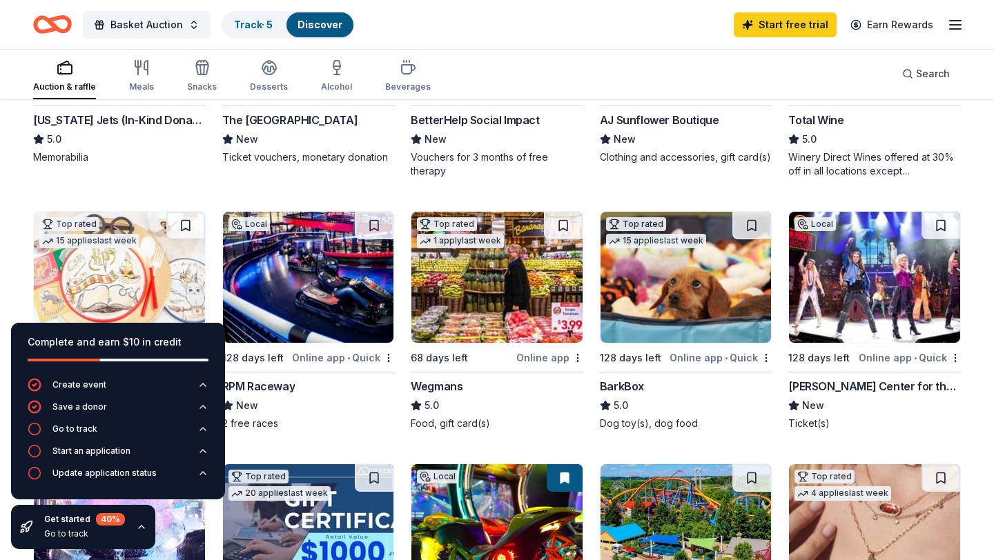
scroll to position [0, 0]
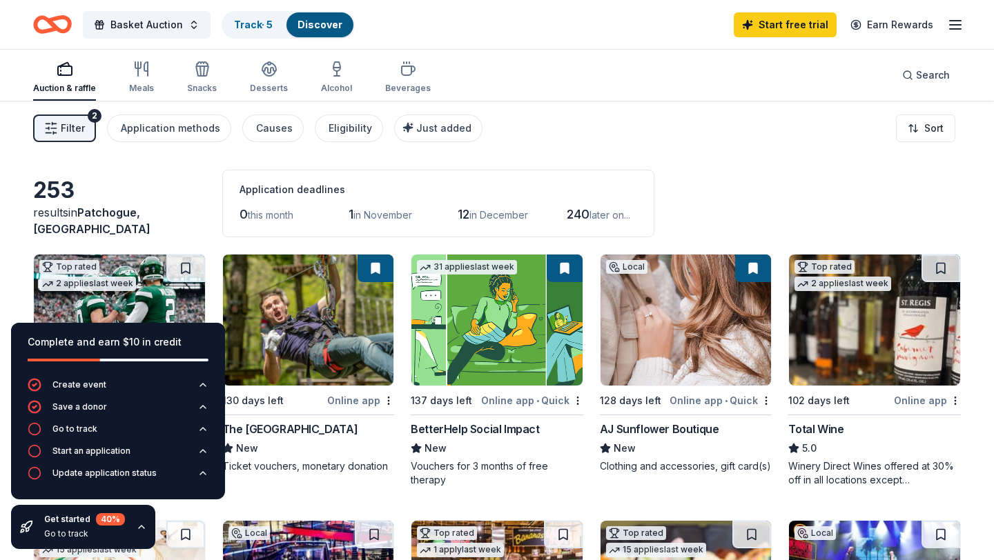
click at [582, 143] on div "Filter 2 Application methods Causes Eligibility Just added Sort" at bounding box center [497, 128] width 994 height 55
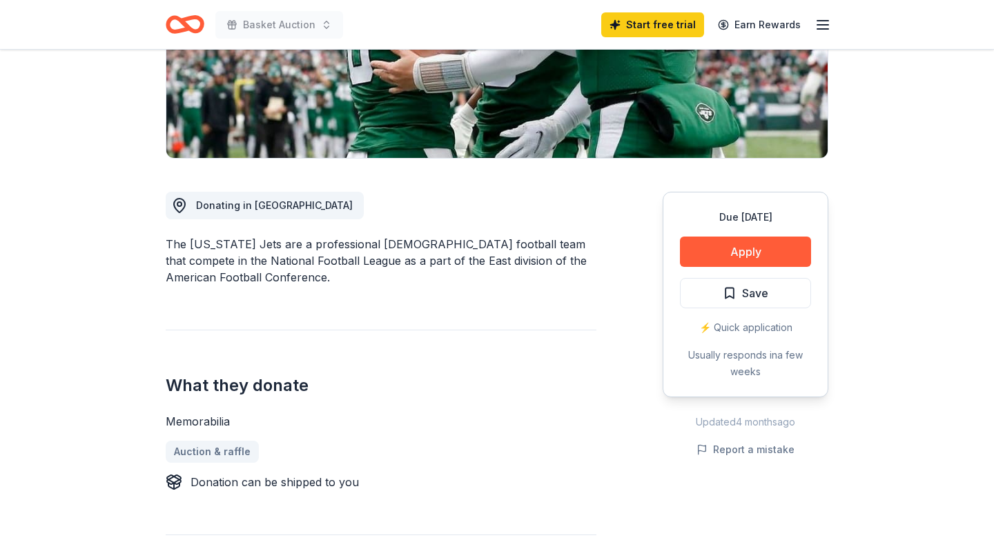
scroll to position [318, 0]
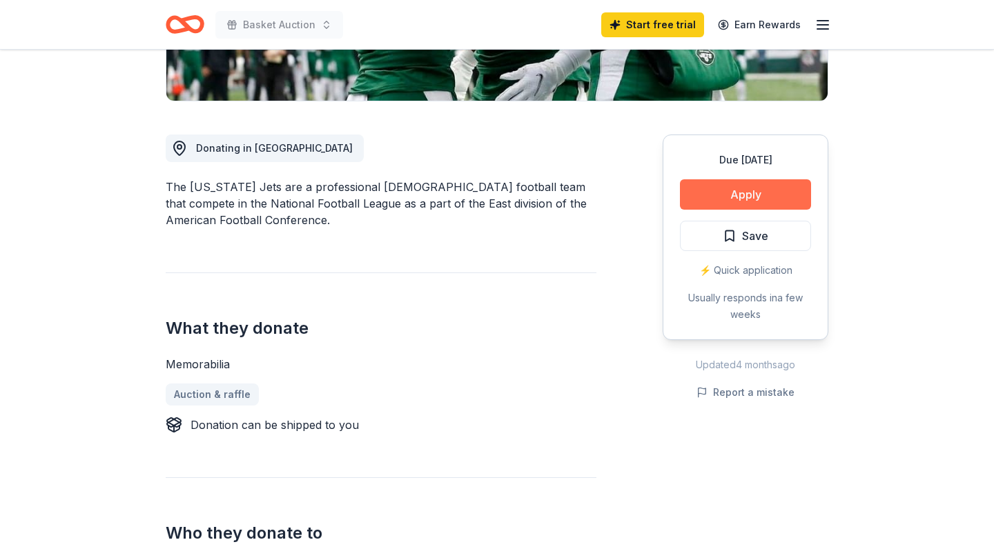
click at [719, 186] on button "Apply" at bounding box center [745, 194] width 131 height 30
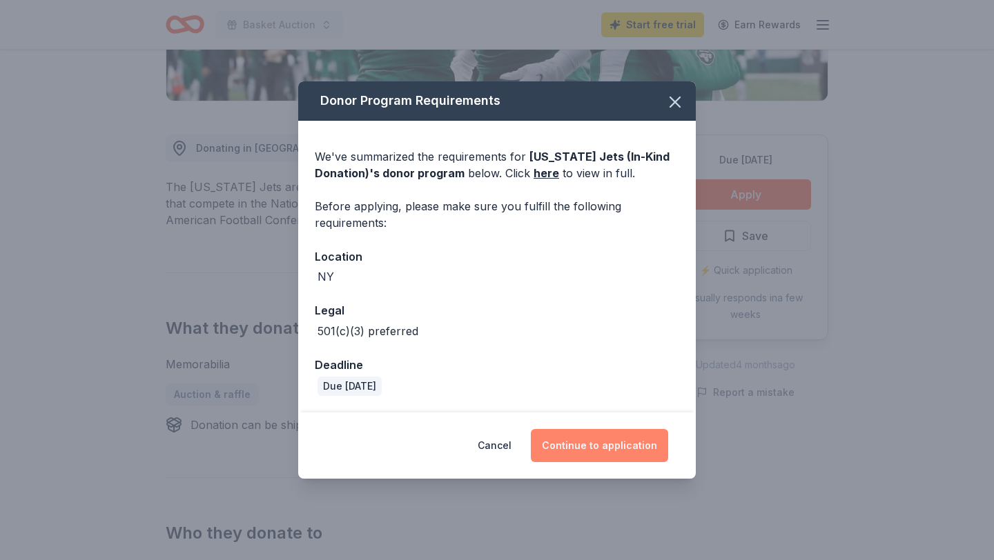
click at [597, 442] on button "Continue to application" at bounding box center [599, 445] width 137 height 33
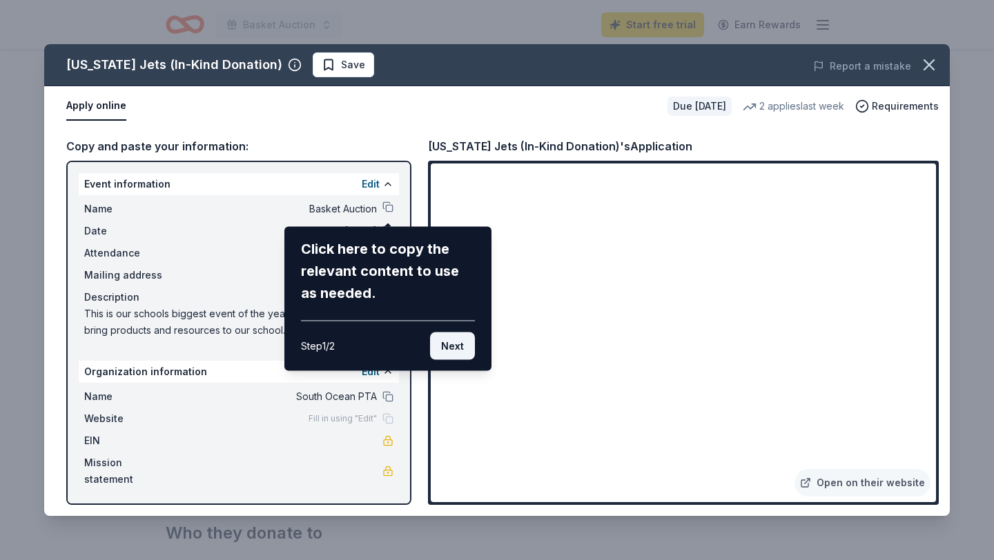
click at [442, 351] on button "Next" at bounding box center [452, 347] width 45 height 28
